Goal: Task Accomplishment & Management: Complete application form

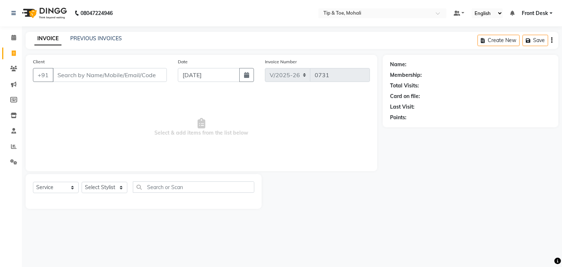
select select "5835"
select select "service"
click at [114, 187] on select "Select Stylist Front Desk [PERSON_NAME] [PERSON_NAME] [DATE][PERSON_NAME] SACHI…" at bounding box center [105, 187] width 46 height 11
select select "61785"
click at [82, 182] on select "Select Stylist Front Desk [PERSON_NAME] [PERSON_NAME] [DATE][PERSON_NAME] SACHI…" at bounding box center [105, 187] width 46 height 11
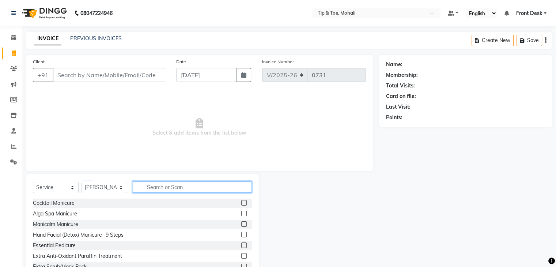
click at [153, 188] on input "text" at bounding box center [192, 186] width 119 height 11
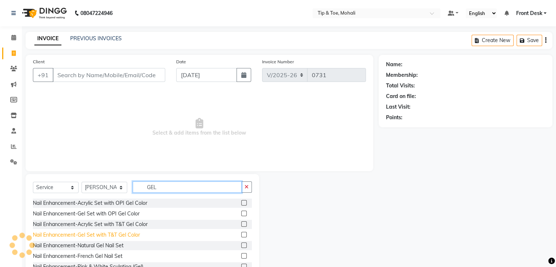
type input "GEL"
click at [109, 234] on div "Nail Enhancement-Gel Set with T&T Gel Color" at bounding box center [86, 235] width 107 height 8
checkbox input "false"
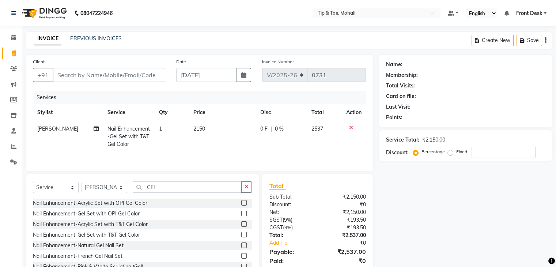
click at [211, 128] on td "2150" at bounding box center [222, 137] width 67 height 32
select select "61785"
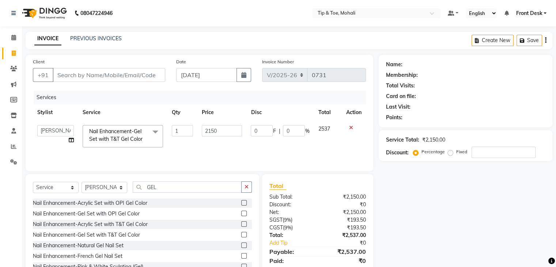
click at [211, 128] on input "2150" at bounding box center [222, 130] width 40 height 11
type input "2600"
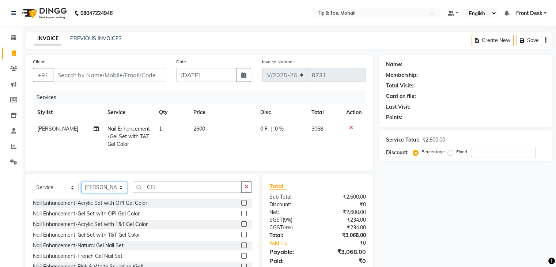
click at [106, 189] on select "Select Stylist Front Desk [PERSON_NAME] [PERSON_NAME] [DATE][PERSON_NAME] SACHI…" at bounding box center [105, 187] width 46 height 11
select select "62242"
click at [82, 182] on select "Select Stylist Front Desk [PERSON_NAME] [PERSON_NAME] [DATE][PERSON_NAME] SACHI…" at bounding box center [105, 187] width 46 height 11
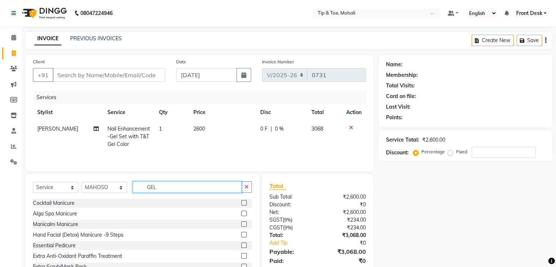
click at [159, 191] on input "GEL" at bounding box center [187, 186] width 109 height 11
type input "G"
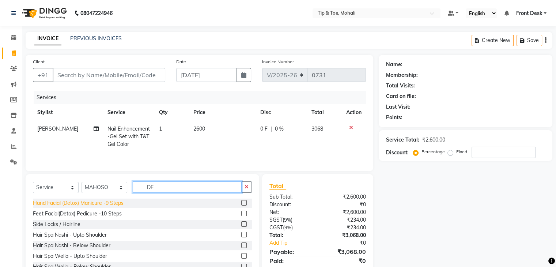
type input "DE"
click at [113, 201] on div "Hand Facial (Detox) Manicure -9 Steps" at bounding box center [78, 203] width 91 height 8
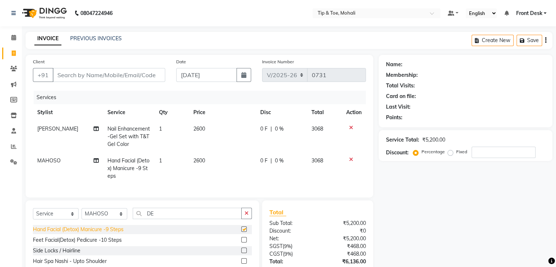
checkbox input "false"
click at [112, 218] on select "Select Stylist Front Desk [PERSON_NAME] [PERSON_NAME] [DATE][PERSON_NAME] SACHI…" at bounding box center [105, 213] width 46 height 11
select select "83684"
click at [82, 214] on select "Select Stylist Front Desk [PERSON_NAME] [PERSON_NAME] [DATE][PERSON_NAME] SACHI…" at bounding box center [105, 213] width 46 height 11
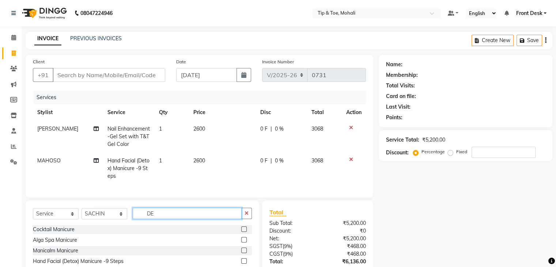
click at [166, 219] on input "DE" at bounding box center [187, 213] width 109 height 11
type input "DE"
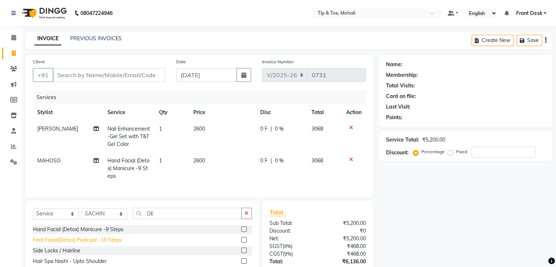
click at [98, 244] on div "Feet Facial(Detox) Pedicure -10 Steps" at bounding box center [77, 240] width 89 height 8
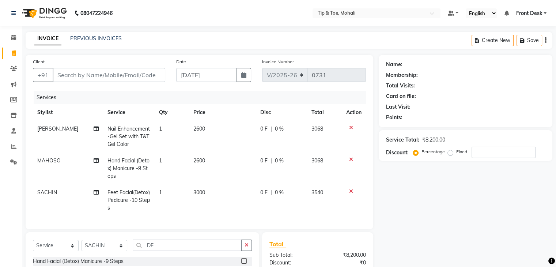
checkbox input "false"
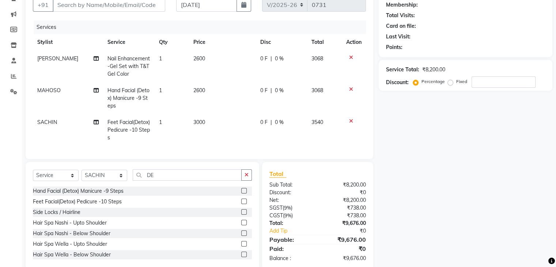
scroll to position [86, 0]
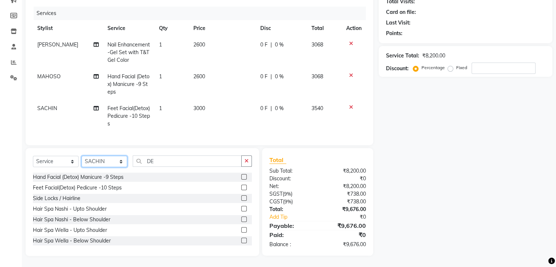
click at [110, 164] on select "Select Stylist Front Desk [PERSON_NAME] [PERSON_NAME] [DATE][PERSON_NAME] SACHI…" at bounding box center [105, 161] width 46 height 11
select select "43595"
click at [82, 160] on select "Select Stylist Front Desk [PERSON_NAME] [PERSON_NAME] [DATE][PERSON_NAME] SACHI…" at bounding box center [105, 161] width 46 height 11
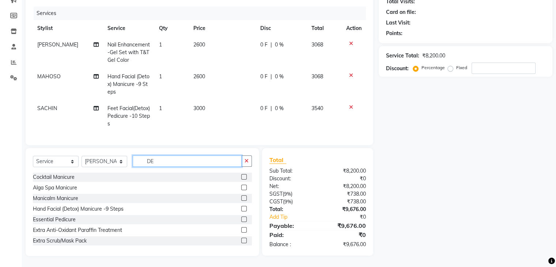
click at [160, 164] on input "DE" at bounding box center [187, 160] width 109 height 11
type input "D"
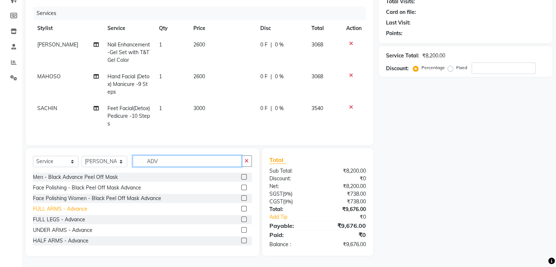
type input "ADV"
click at [57, 212] on div "FULL ARMS - Advance" at bounding box center [60, 209] width 54 height 8
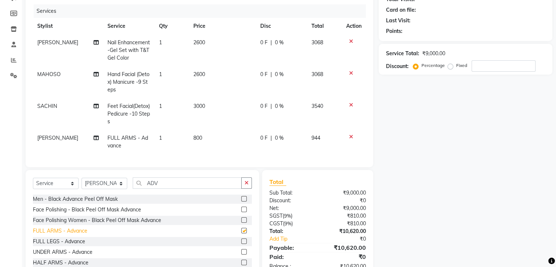
checkbox input "false"
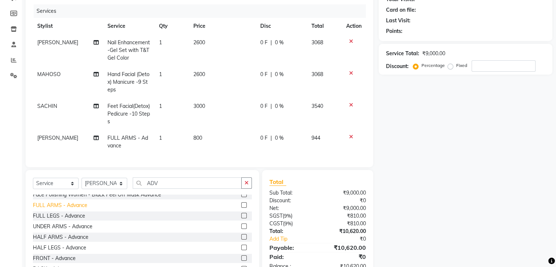
scroll to position [29, 0]
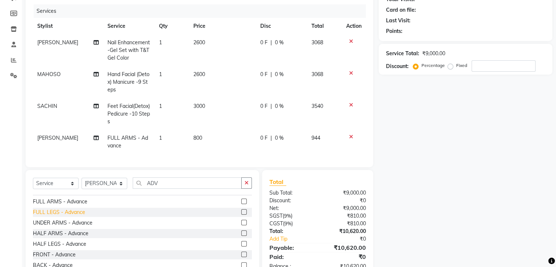
click at [54, 216] on div "FULL LEGS - Advance" at bounding box center [59, 212] width 52 height 8
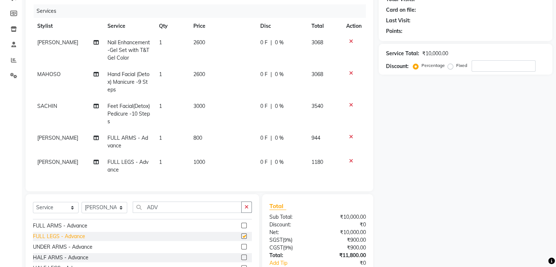
checkbox input "false"
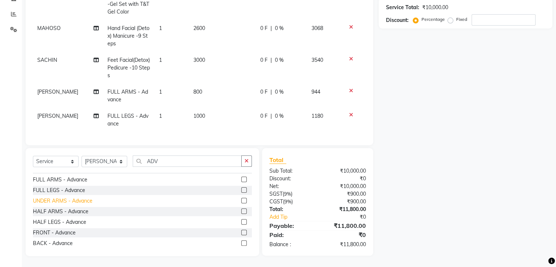
click at [58, 201] on div "UNDER ARMS - Advance" at bounding box center [63, 201] width 60 height 8
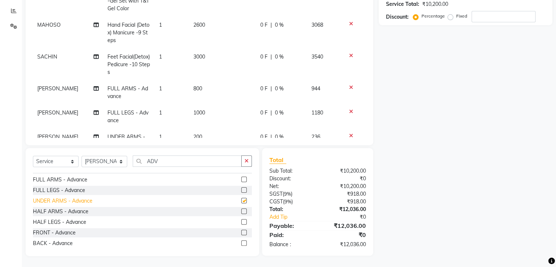
checkbox input "false"
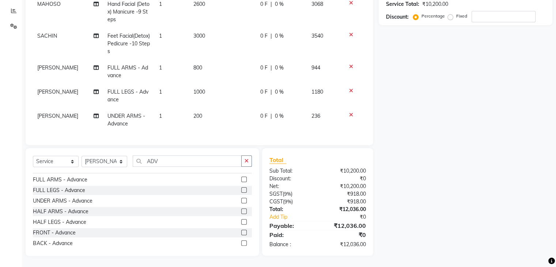
scroll to position [26, 0]
click at [506, 16] on input "number" at bounding box center [504, 16] width 64 height 11
type input "3"
type input "4"
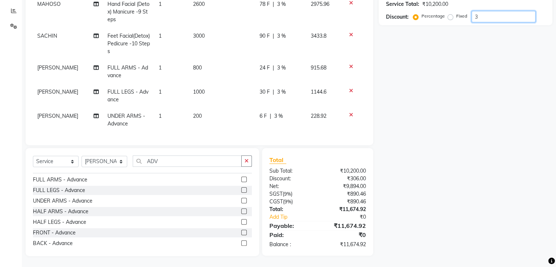
type input "35"
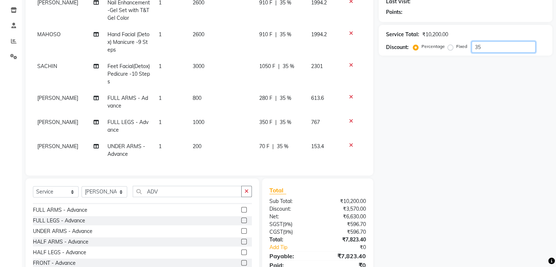
scroll to position [106, 0]
